Goal: Download file/media

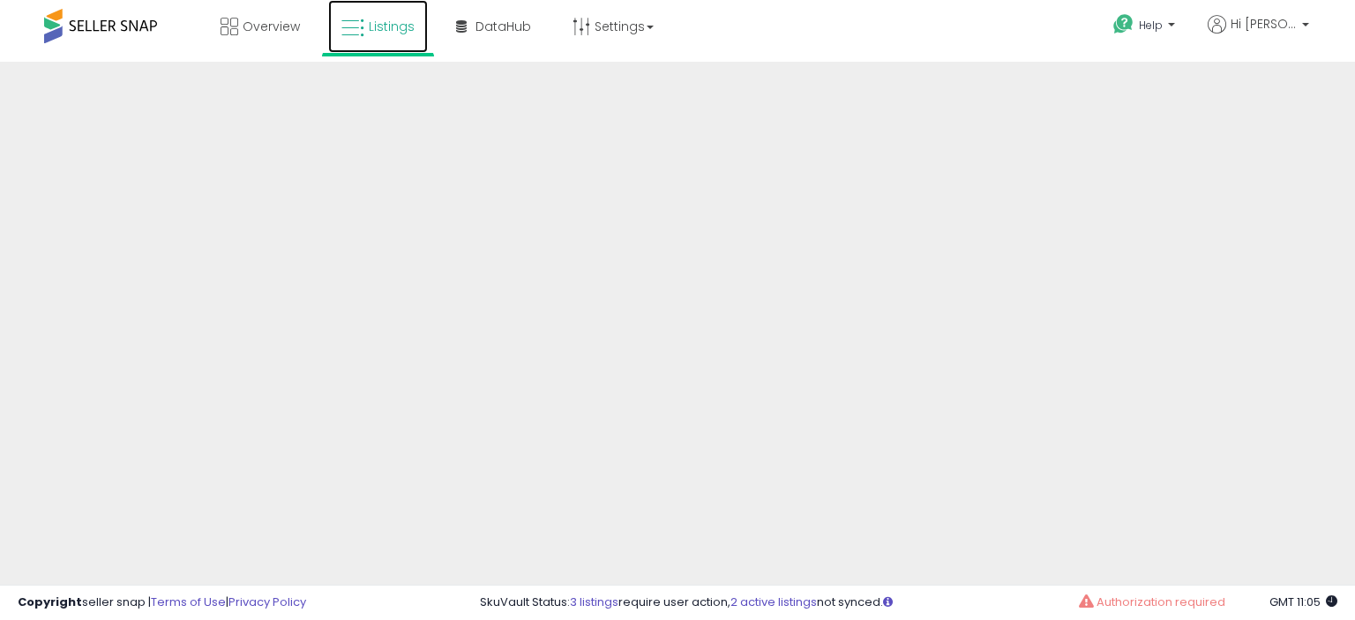
click at [391, 34] on span "Listings" at bounding box center [392, 27] width 46 height 18
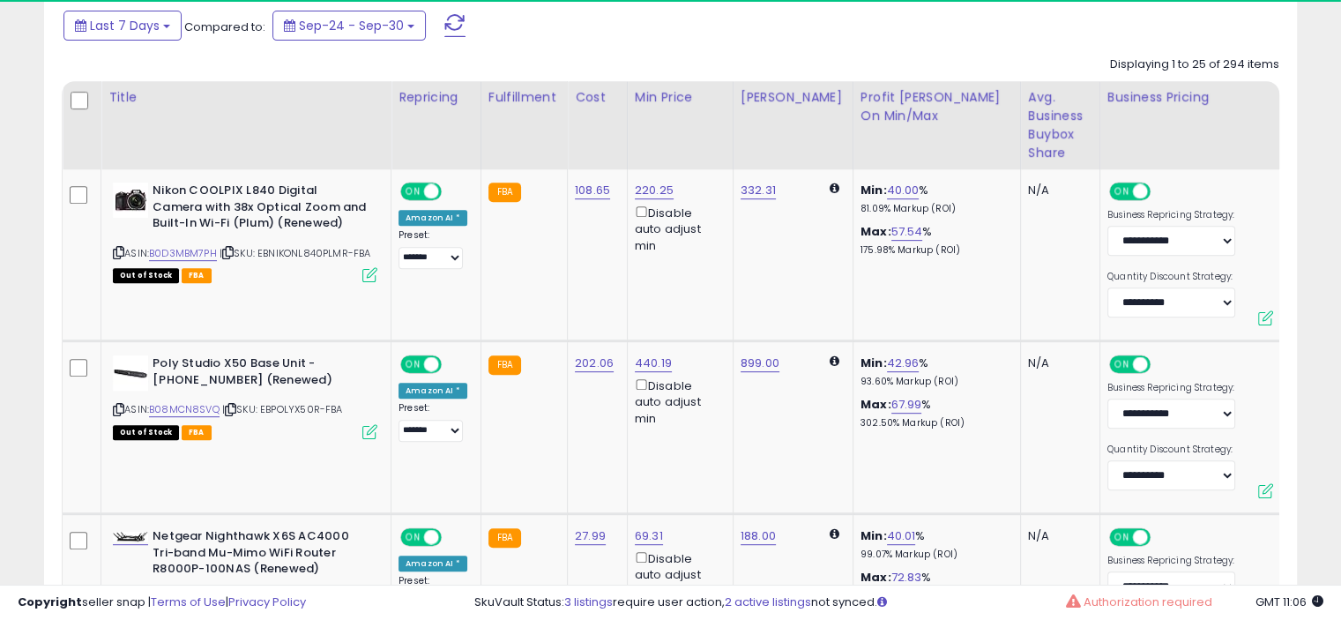
scroll to position [487, 0]
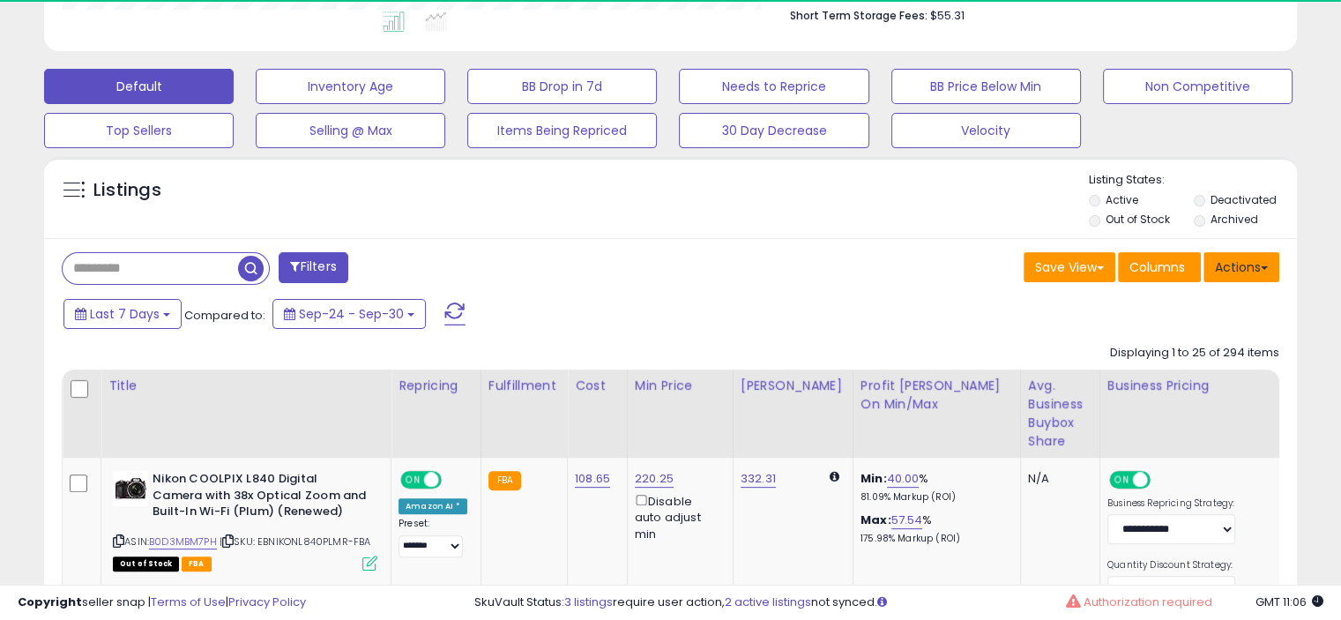
click at [1249, 253] on button "Actions" at bounding box center [1242, 267] width 76 height 30
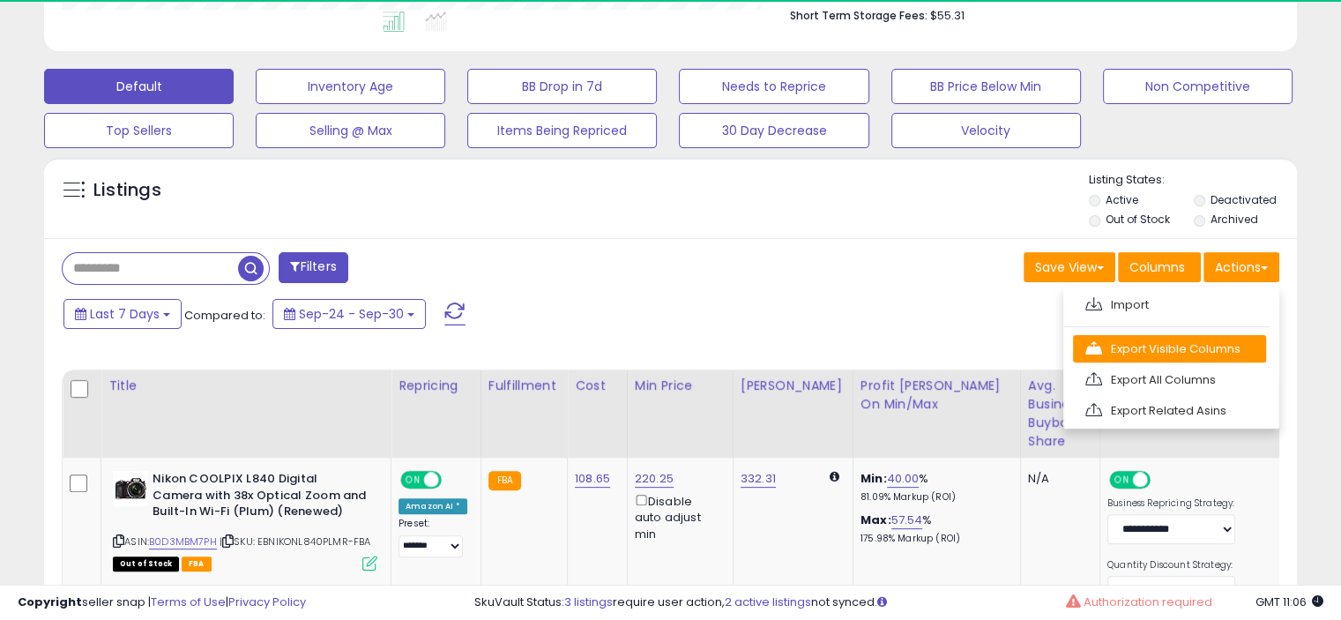
click at [1211, 344] on link "Export Visible Columns" at bounding box center [1169, 348] width 193 height 27
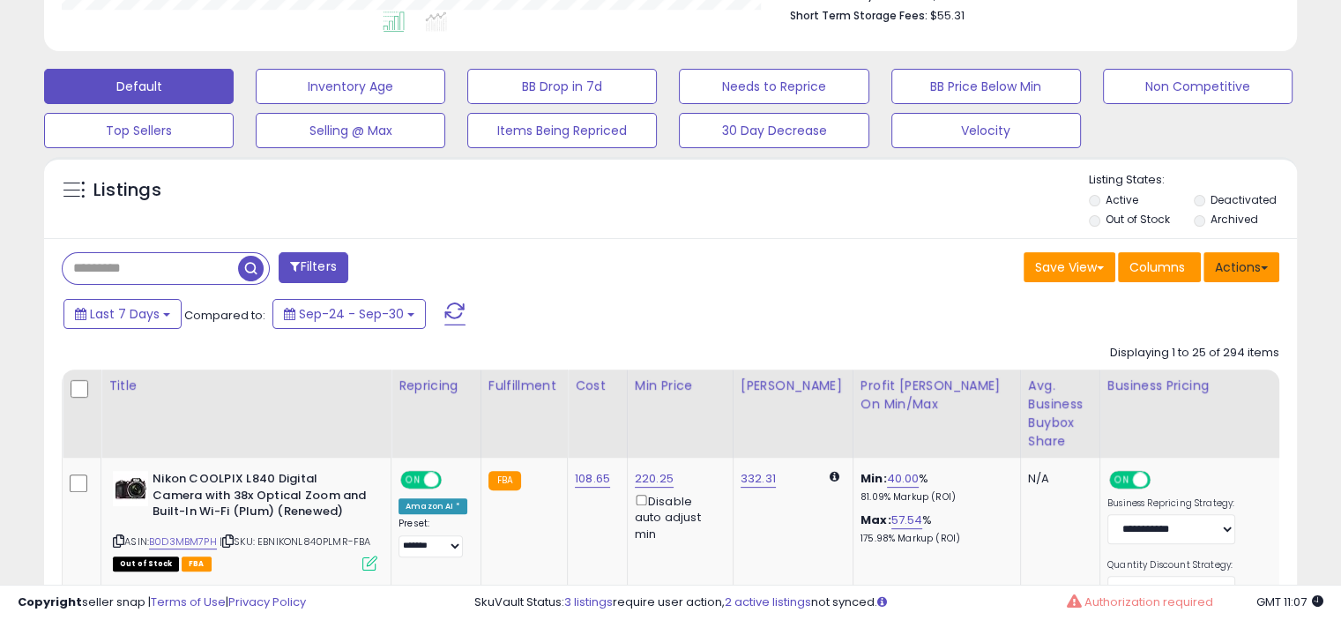
click at [1255, 265] on button "Actions" at bounding box center [1242, 267] width 76 height 30
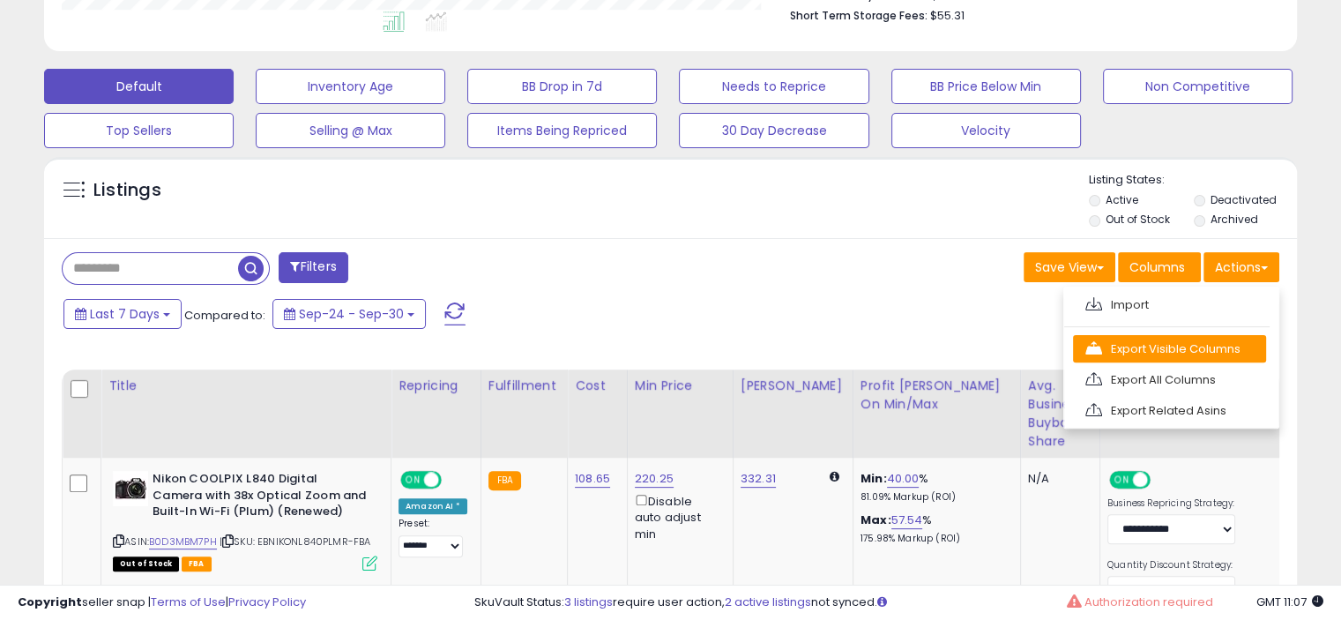
click at [1147, 347] on link "Export Visible Columns" at bounding box center [1169, 348] width 193 height 27
